Goal: Task Accomplishment & Management: Manage account settings

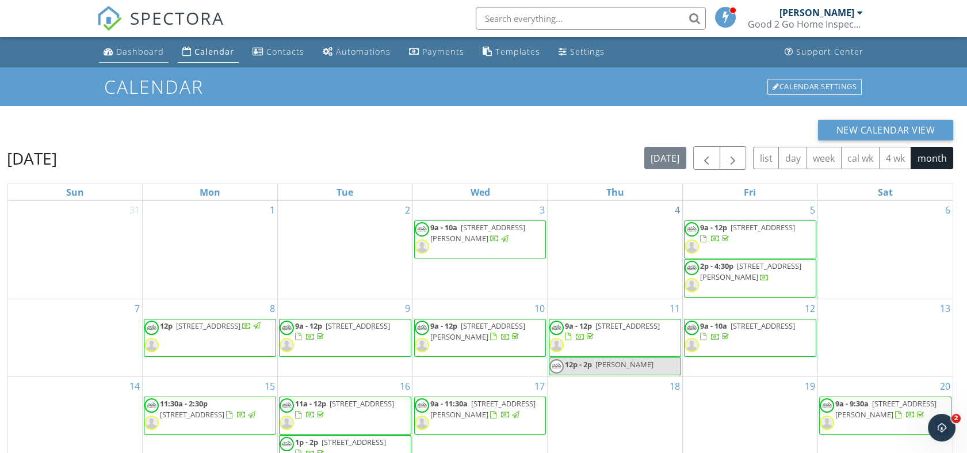
click at [141, 49] on div "Dashboard" at bounding box center [140, 51] width 48 height 11
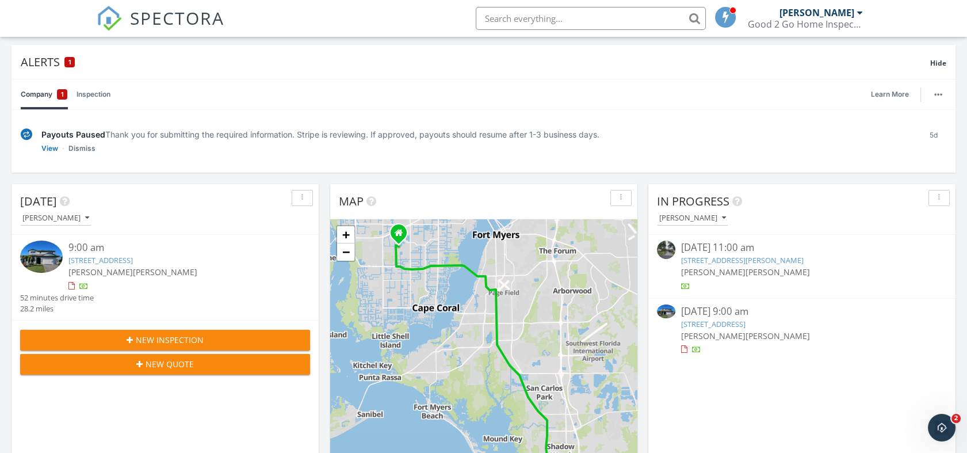
scroll to position [64, 0]
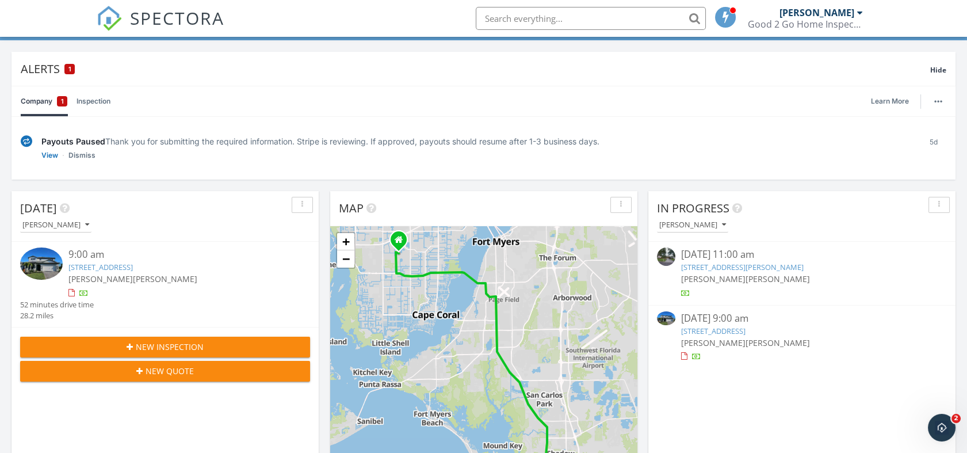
click at [23, 140] on img at bounding box center [26, 141] width 11 height 12
click at [876, 143] on div "Payouts Paused Thank you for submitting the required information. Stripe is rev…" at bounding box center [475, 141] width 869 height 12
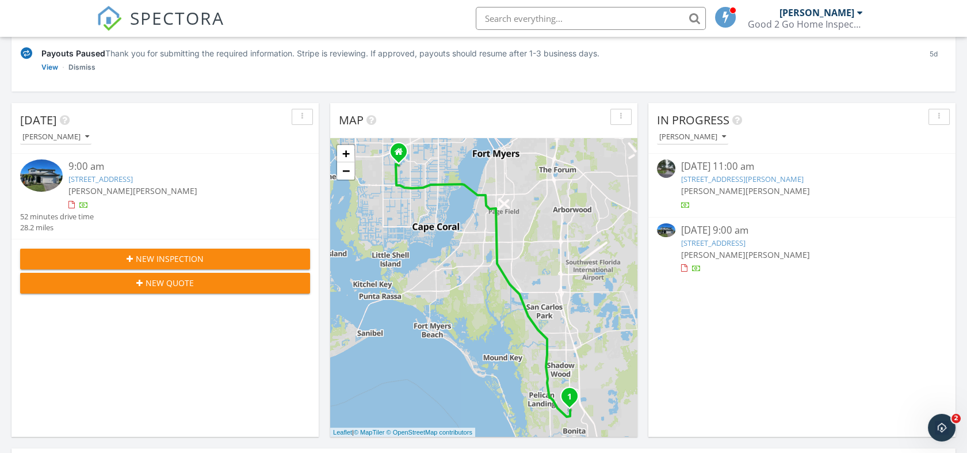
scroll to position [0, 0]
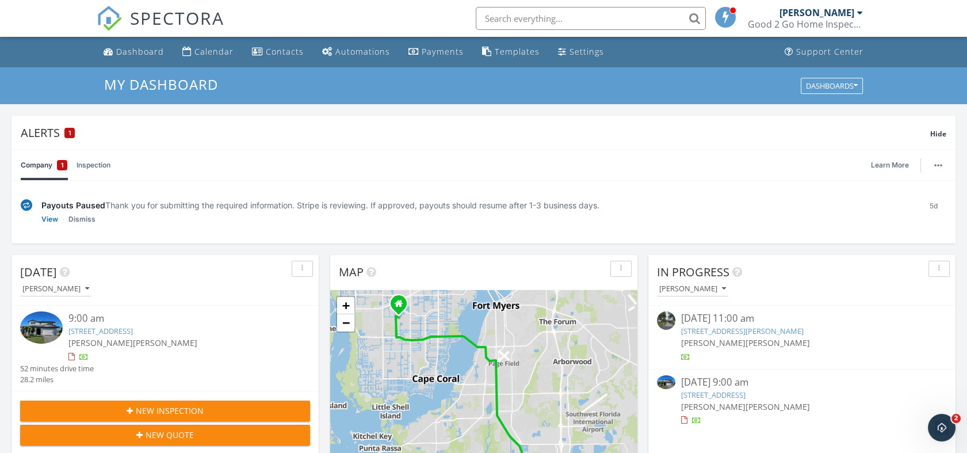
click at [122, 331] on link "[STREET_ADDRESS]" at bounding box center [100, 330] width 64 height 10
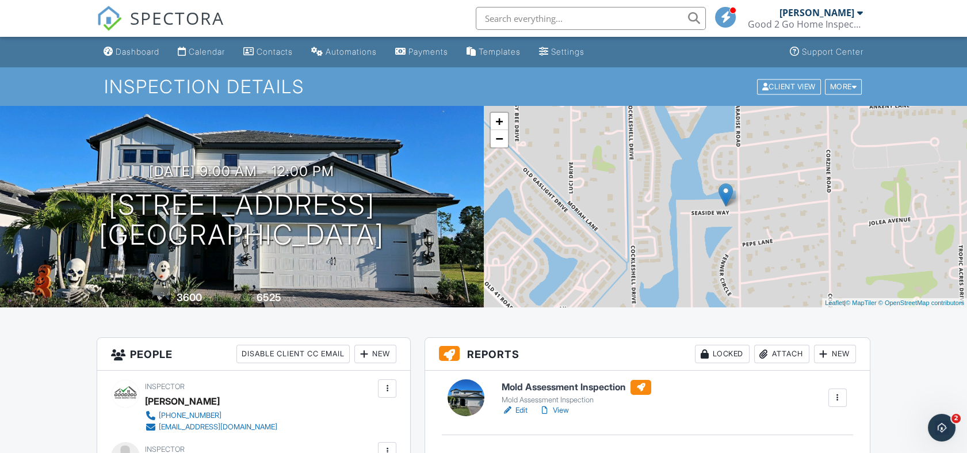
click at [540, 386] on h6 "Mold Assessment Inspection" at bounding box center [575, 386] width 149 height 15
click at [574, 389] on h6 "Mold Assessment Inspection" at bounding box center [575, 386] width 149 height 15
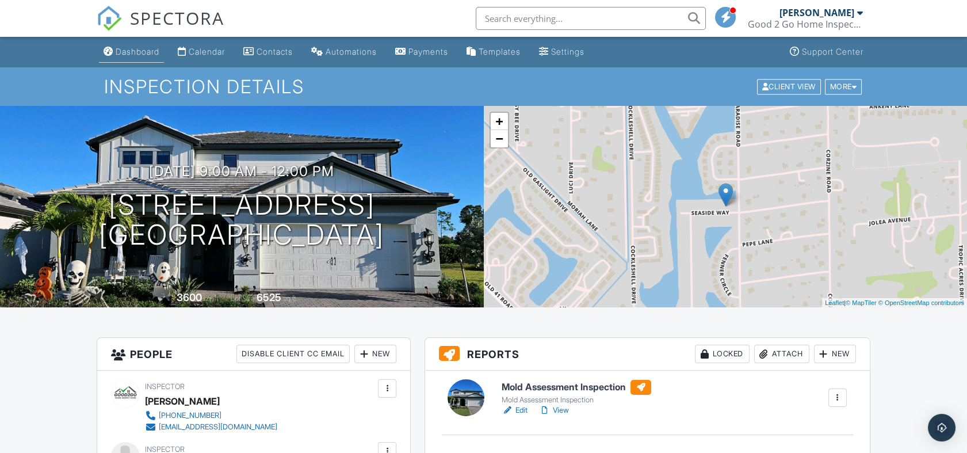
click at [152, 52] on div "Dashboard" at bounding box center [138, 52] width 44 height 10
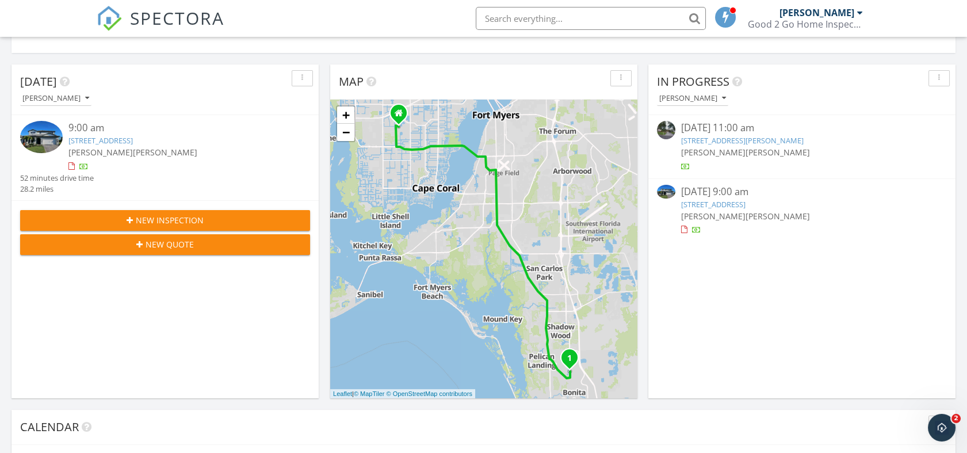
scroll to position [128, 0]
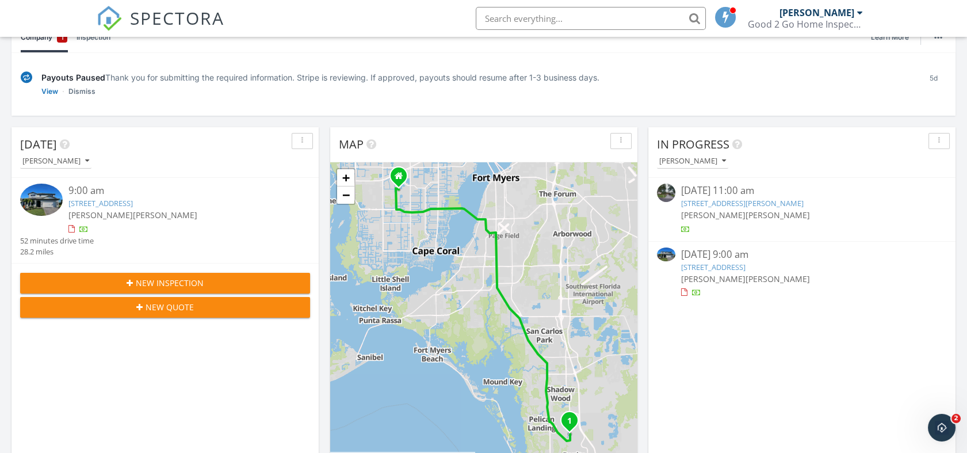
click at [119, 201] on link "10140 Seaside Wy, Bonita Springs, FL 34135" at bounding box center [100, 203] width 64 height 10
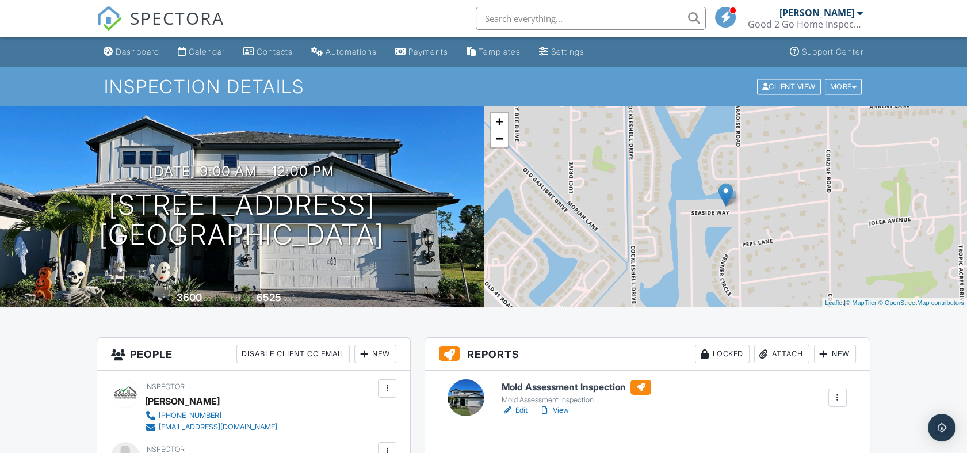
click at [555, 386] on h6 "Mold Assessment Inspection" at bounding box center [575, 386] width 149 height 15
